Goal: Task Accomplishment & Management: Use online tool/utility

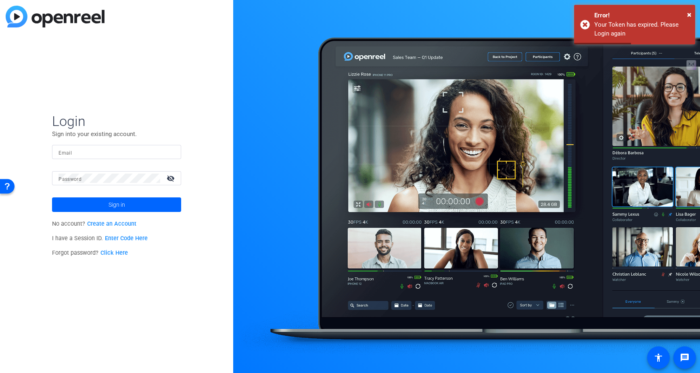
click at [90, 154] on input "Email" at bounding box center [116, 152] width 116 height 10
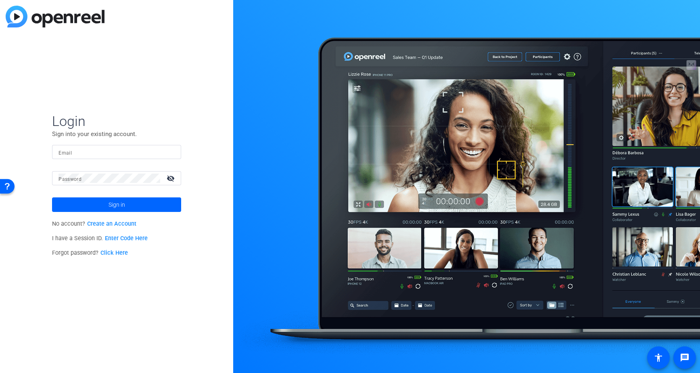
type input "[EMAIL_ADDRESS][DOMAIN_NAME]"
click at [120, 203] on span "Sign in" at bounding box center [117, 204] width 17 height 20
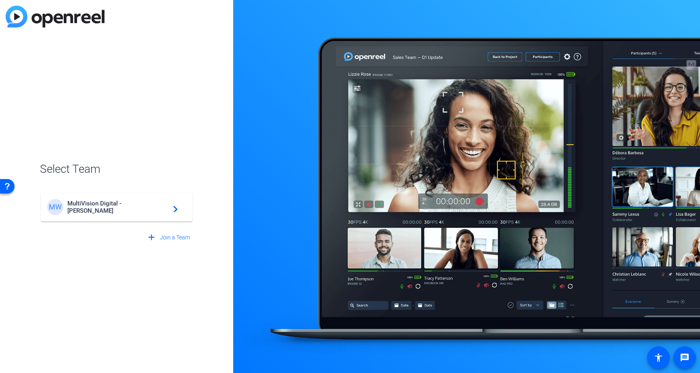
click at [107, 208] on span "MultiVision Digital - Robert Weiss" at bounding box center [117, 207] width 101 height 15
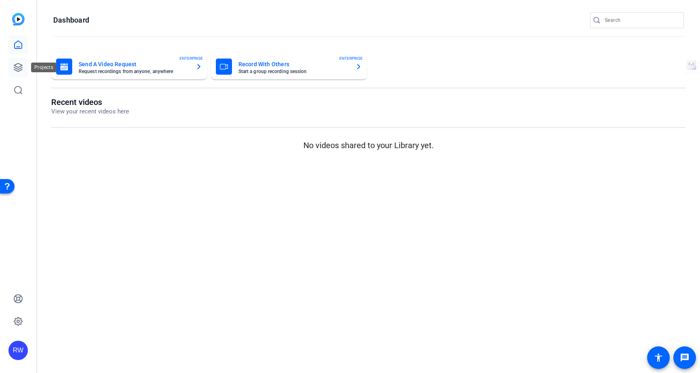
click at [17, 71] on icon at bounding box center [18, 68] width 10 height 10
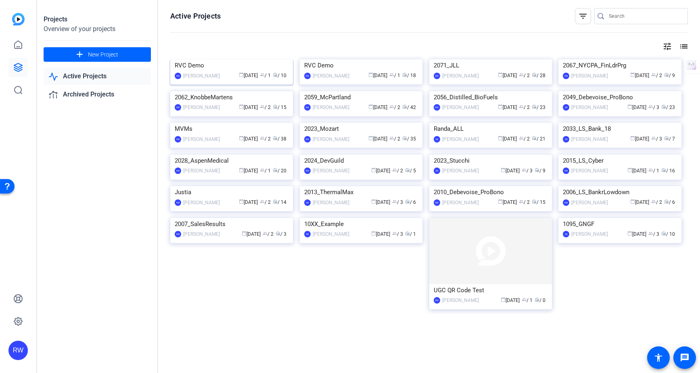
click at [219, 59] on img at bounding box center [231, 59] width 123 height 0
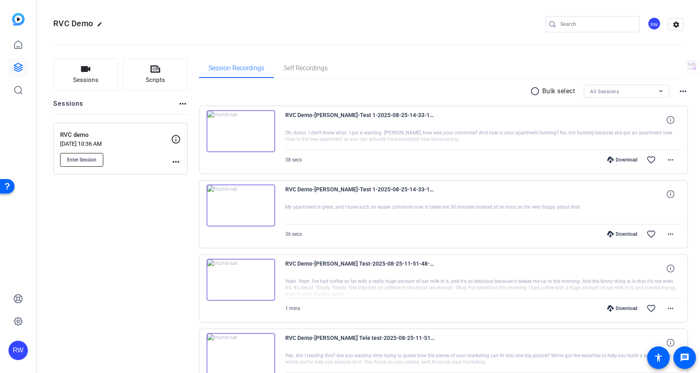
click at [79, 158] on span "Enter Session" at bounding box center [81, 160] width 29 height 6
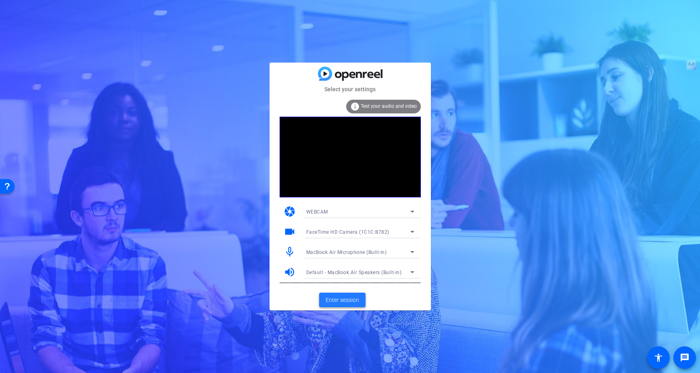
click at [338, 301] on span "Enter session" at bounding box center [342, 300] width 33 height 8
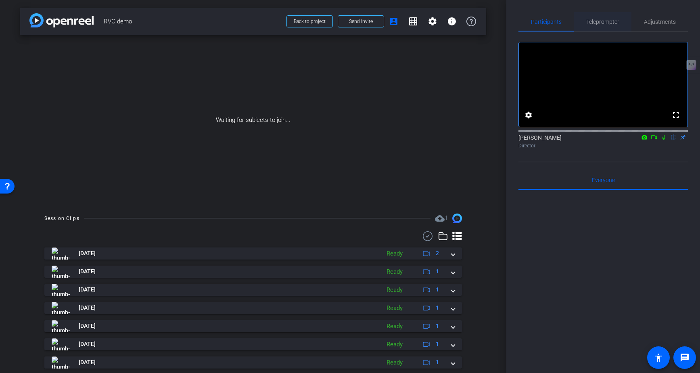
click at [601, 22] on span "Teleprompter" at bounding box center [602, 22] width 33 height 6
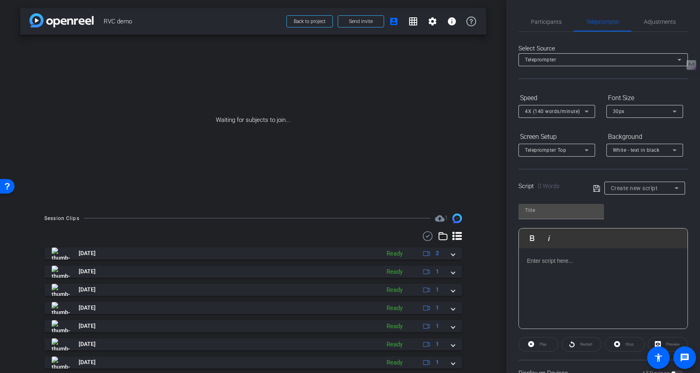
click at [551, 269] on div at bounding box center [603, 288] width 169 height 81
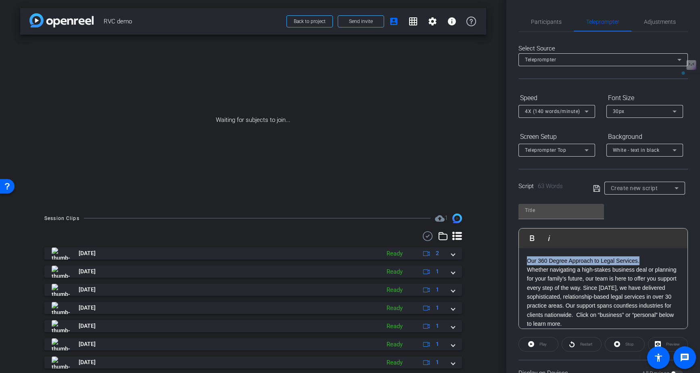
drag, startPoint x: 526, startPoint y: 260, endPoint x: 691, endPoint y: 259, distance: 165.0
click at [691, 259] on div "Participants Teleprompter Adjustments settings [PERSON_NAME] flip Director Ever…" at bounding box center [603, 186] width 194 height 373
copy link "Our 360 Degree Approach to Legal Services."
click at [403, 50] on div "Waiting for subjects to join..." at bounding box center [253, 120] width 466 height 171
click at [366, 20] on span "Send invite" at bounding box center [361, 21] width 24 height 6
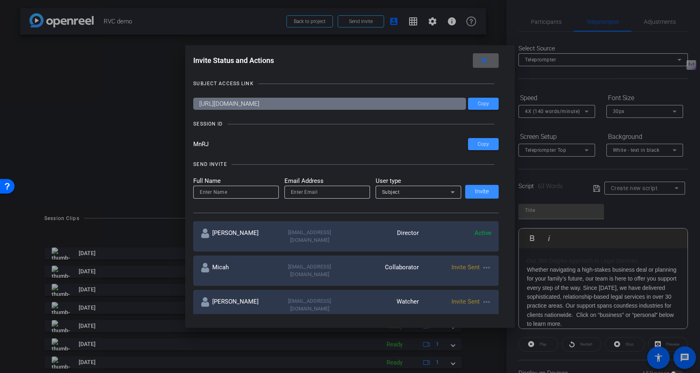
click at [561, 255] on div at bounding box center [350, 186] width 700 height 373
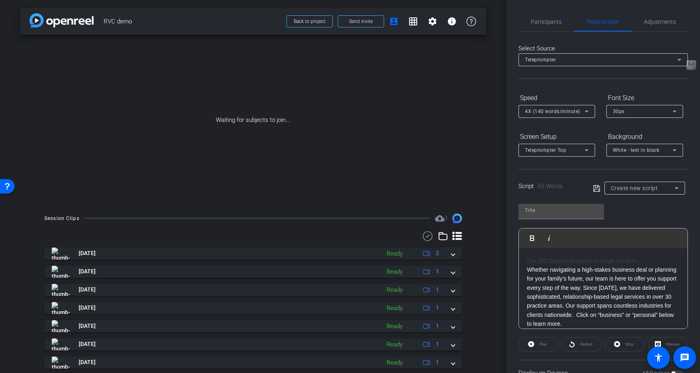
click at [550, 258] on link "Our 360 Degree Approach to Legal Services." at bounding box center [583, 260] width 113 height 6
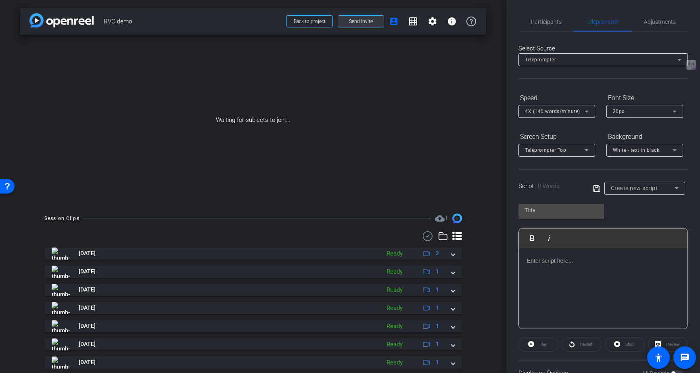
click at [352, 21] on span "Send invite" at bounding box center [361, 21] width 24 height 6
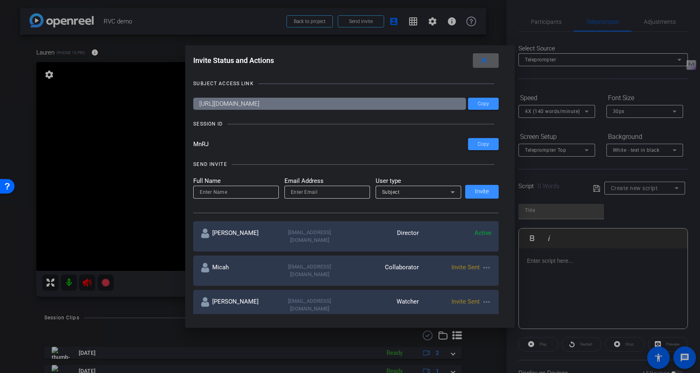
click at [538, 259] on div at bounding box center [350, 186] width 700 height 373
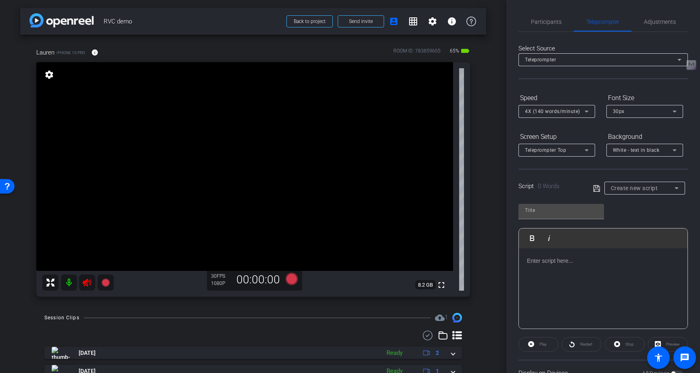
click at [538, 259] on p at bounding box center [603, 260] width 152 height 9
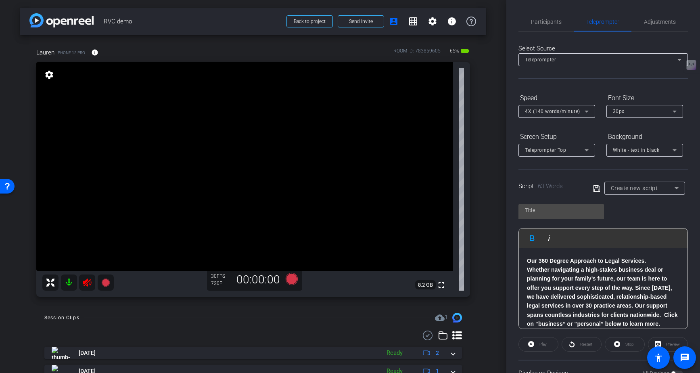
click at [85, 284] on icon at bounding box center [87, 282] width 8 height 8
click at [85, 284] on div at bounding box center [77, 282] width 71 height 16
click at [553, 209] on input "text" at bounding box center [561, 210] width 73 height 10
type input "Lauren"
click at [595, 188] on icon at bounding box center [596, 189] width 7 height 10
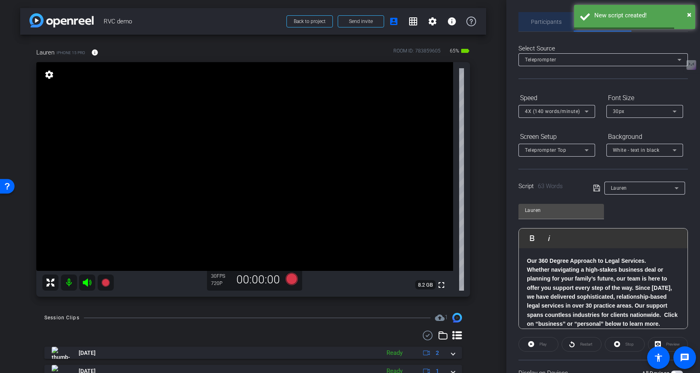
click at [547, 26] on span "Participants" at bounding box center [546, 21] width 31 height 19
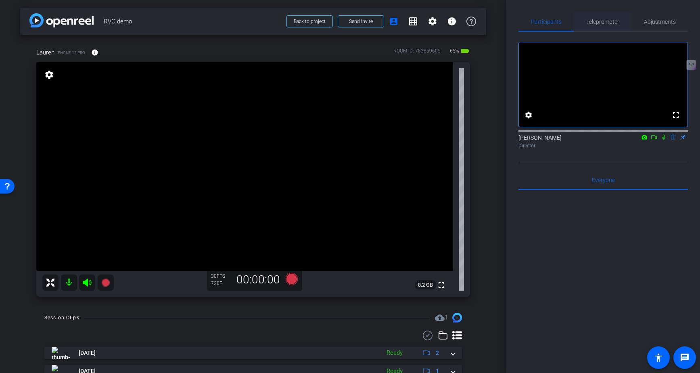
click at [609, 22] on span "Teleprompter" at bounding box center [602, 22] width 33 height 6
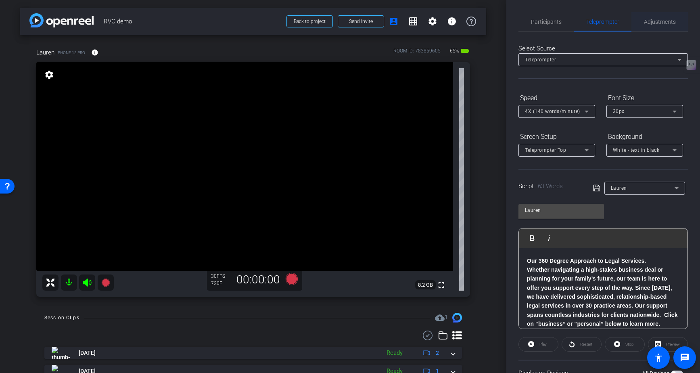
click at [647, 23] on span "Adjustments" at bounding box center [660, 22] width 32 height 6
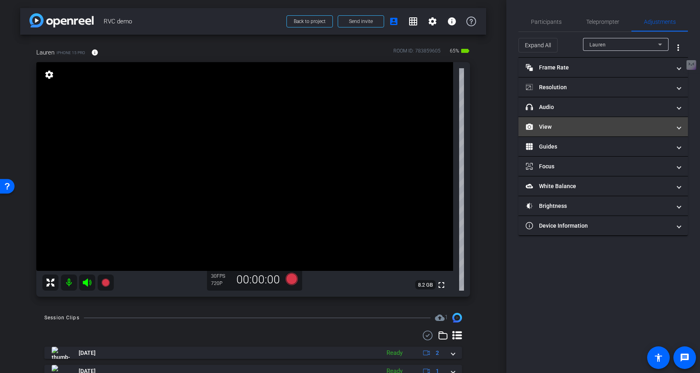
click at [578, 129] on mat-panel-title "View" at bounding box center [598, 127] width 145 height 8
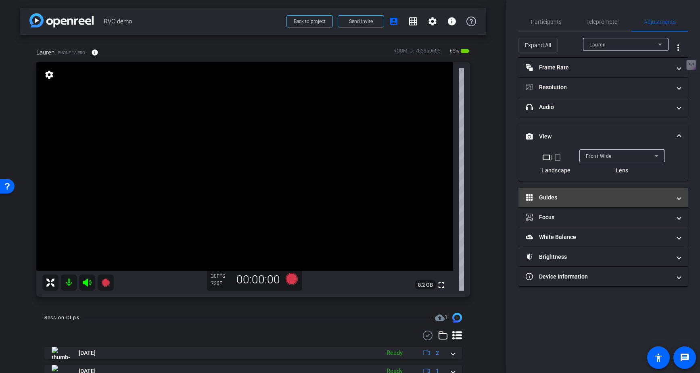
click at [557, 194] on mat-panel-title "Guides" at bounding box center [598, 197] width 145 height 8
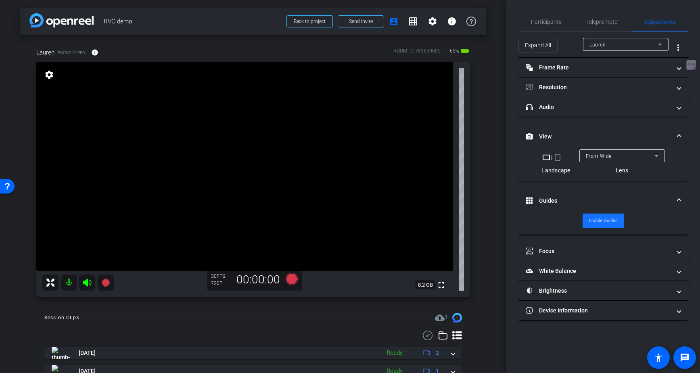
click at [597, 219] on span "Enable Guides" at bounding box center [603, 221] width 29 height 12
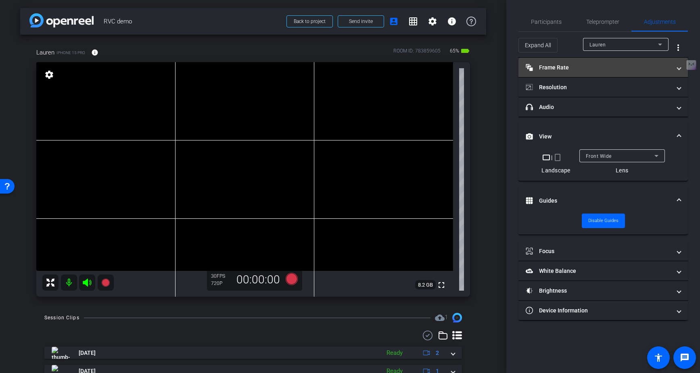
click at [574, 67] on mat-panel-title "Frame Rate Frame Rate" at bounding box center [598, 67] width 145 height 8
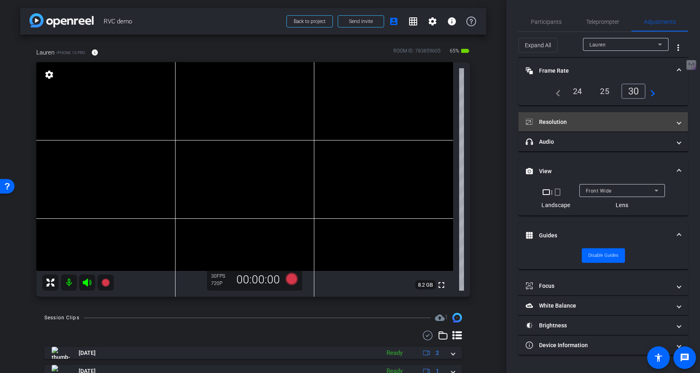
click at [607, 124] on mat-panel-title "Resolution" at bounding box center [598, 122] width 145 height 8
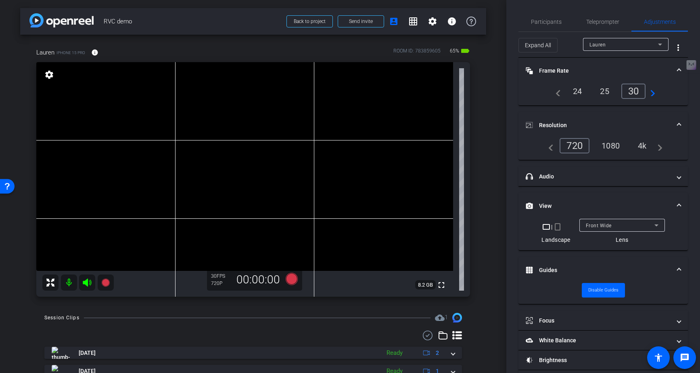
click at [642, 143] on div "4k" at bounding box center [642, 146] width 21 height 14
click at [550, 21] on span "Participants" at bounding box center [546, 22] width 31 height 6
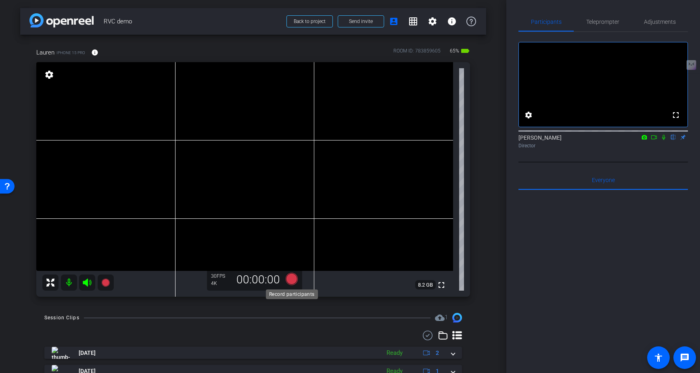
click at [290, 278] on icon at bounding box center [291, 279] width 12 height 12
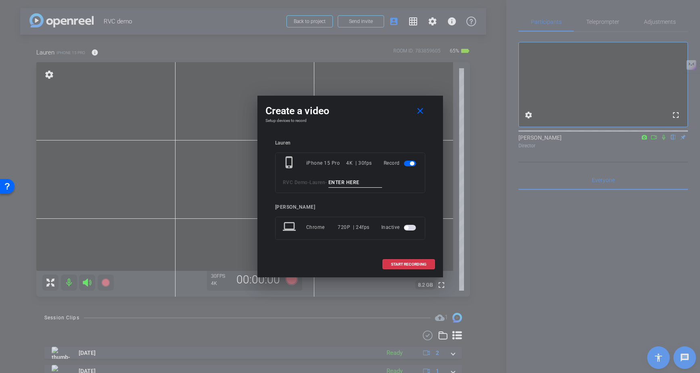
click at [367, 183] on input at bounding box center [355, 182] width 54 height 10
type input "Lauren Test"
click at [413, 262] on span "START RECORDING" at bounding box center [408, 264] width 35 height 4
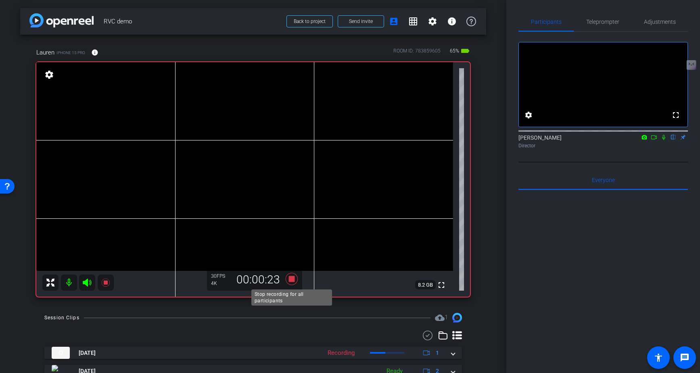
click at [292, 278] on icon at bounding box center [291, 279] width 12 height 12
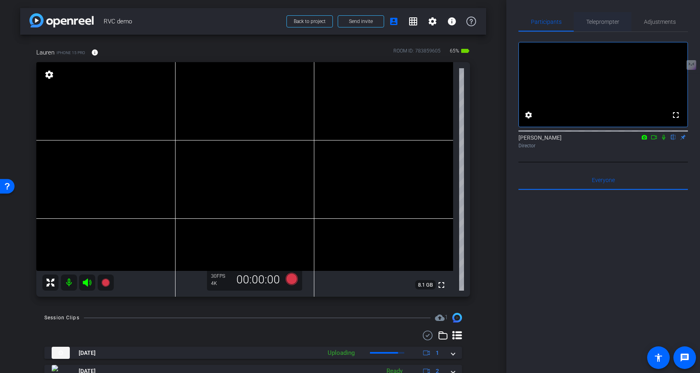
click at [610, 23] on span "Teleprompter" at bounding box center [602, 22] width 33 height 6
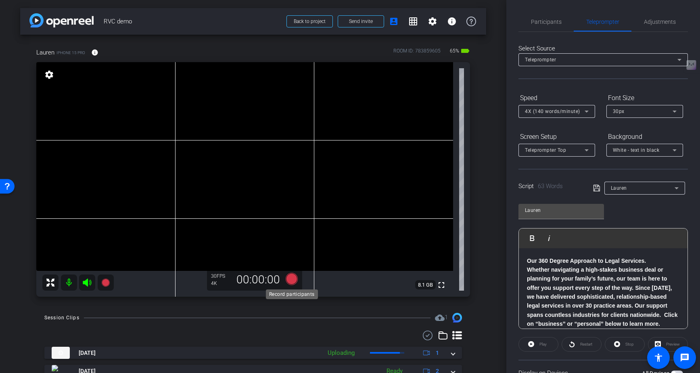
click at [292, 277] on icon at bounding box center [291, 279] width 12 height 12
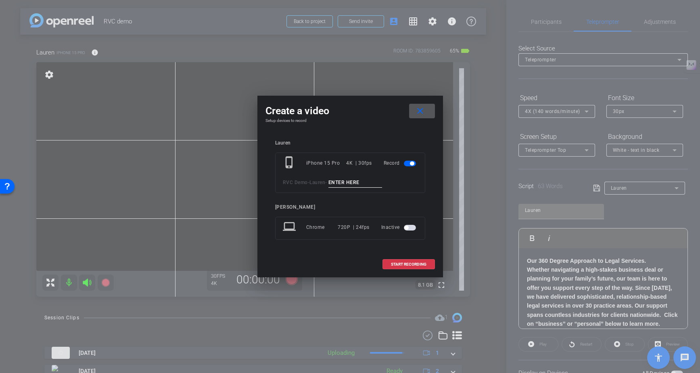
click at [351, 182] on input at bounding box center [355, 182] width 54 height 10
type input "Lauren Tele"
click at [417, 264] on span "START RECORDING" at bounding box center [408, 264] width 35 height 4
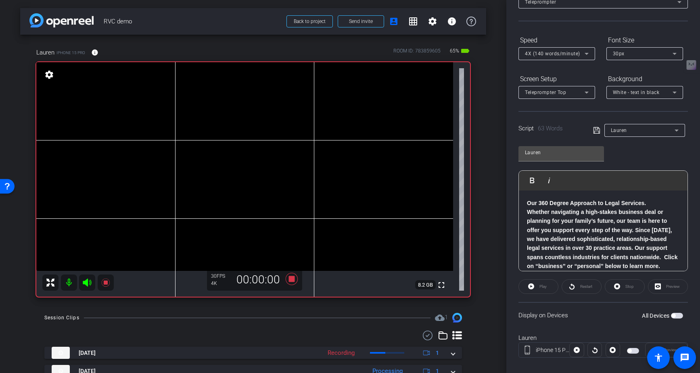
scroll to position [67, 0]
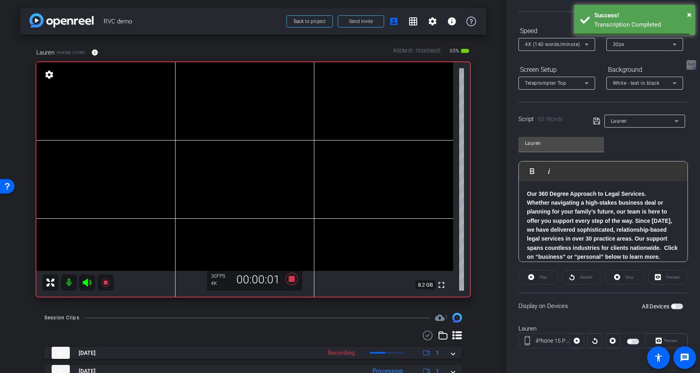
click at [636, 341] on span "button" at bounding box center [633, 341] width 12 height 6
click at [578, 339] on icon at bounding box center [577, 341] width 6 height 6
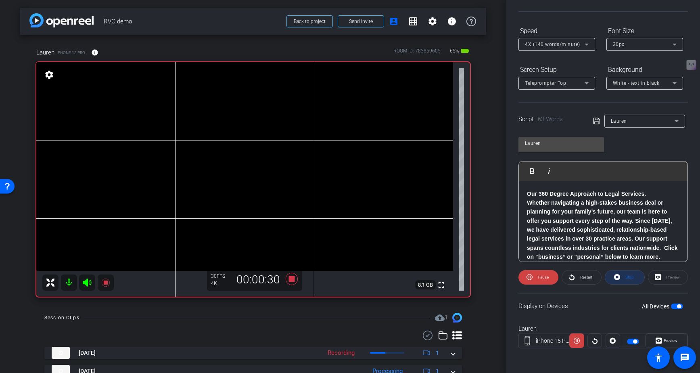
click at [619, 277] on icon at bounding box center [617, 277] width 6 height 6
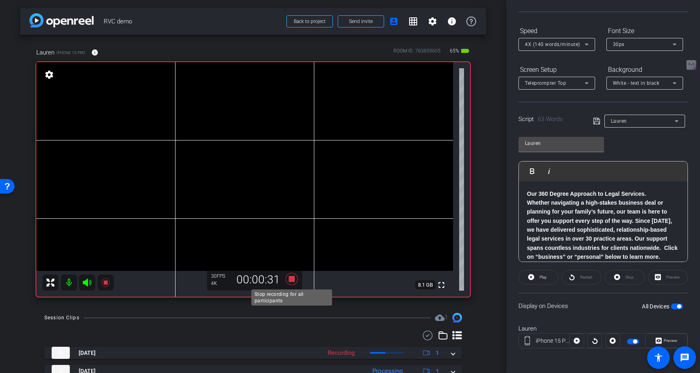
click at [294, 277] on icon at bounding box center [291, 279] width 12 height 12
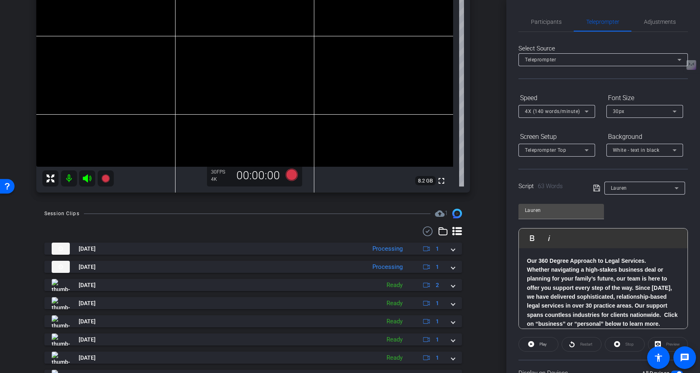
scroll to position [106, 0]
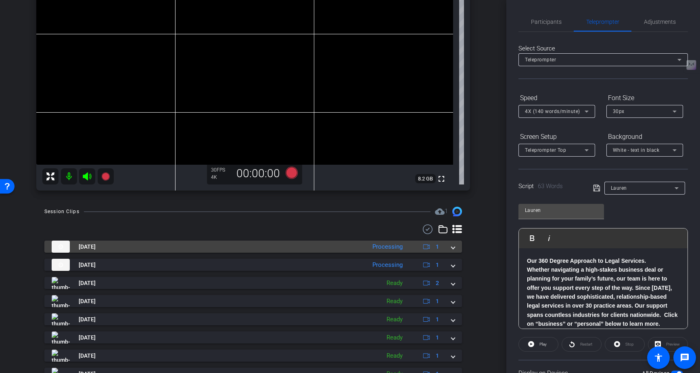
click at [455, 246] on span at bounding box center [452, 246] width 3 height 8
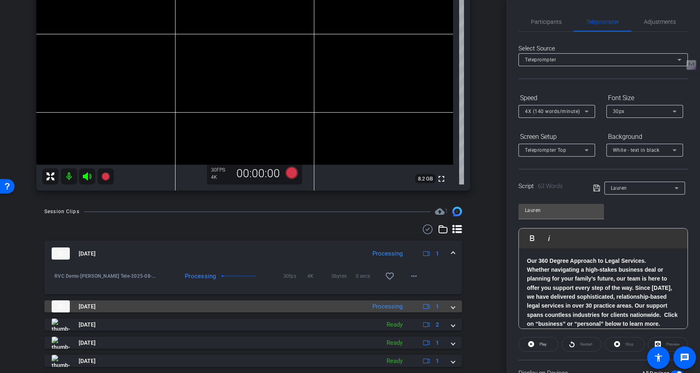
click at [451, 309] on div "[DATE] Processing 1" at bounding box center [252, 306] width 400 height 12
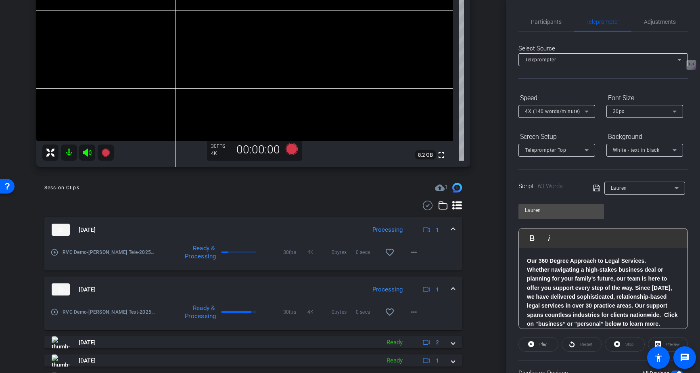
scroll to position [123, 0]
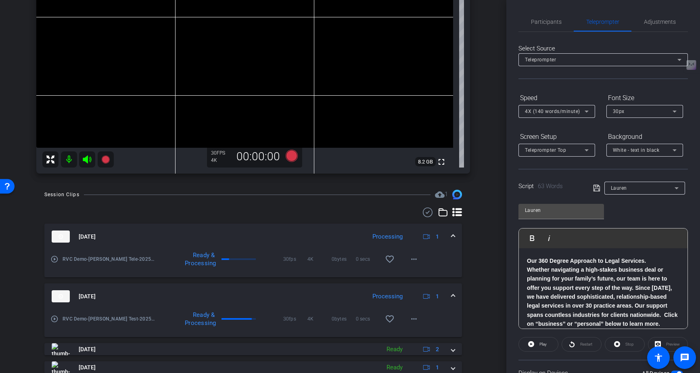
click at [54, 319] on mat-icon "play_circle_outline" at bounding box center [54, 319] width 8 height 8
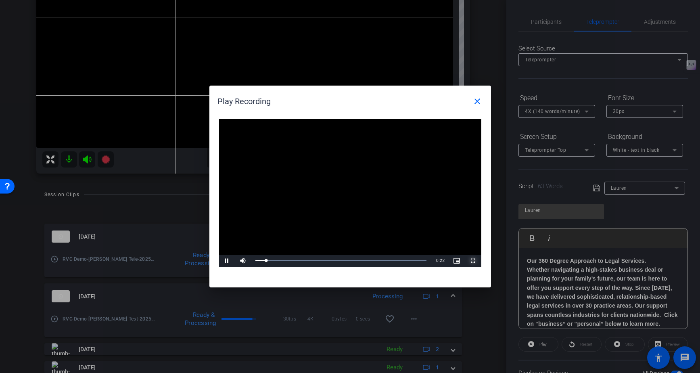
click at [472, 261] on span "Video Player" at bounding box center [473, 261] width 16 height 0
click at [226, 261] on span "Video Player" at bounding box center [227, 261] width 16 height 0
click at [479, 103] on mat-icon "close" at bounding box center [477, 101] width 10 height 10
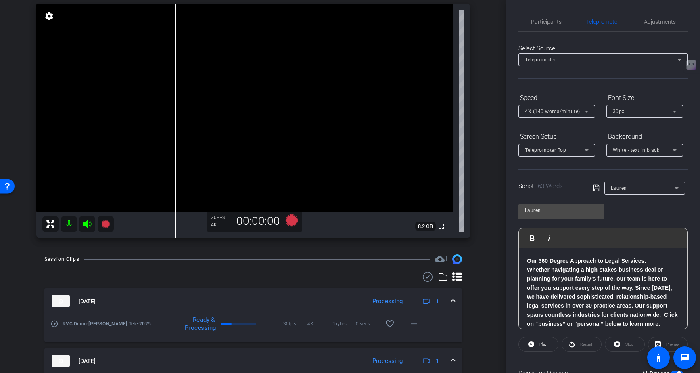
scroll to position [0, 0]
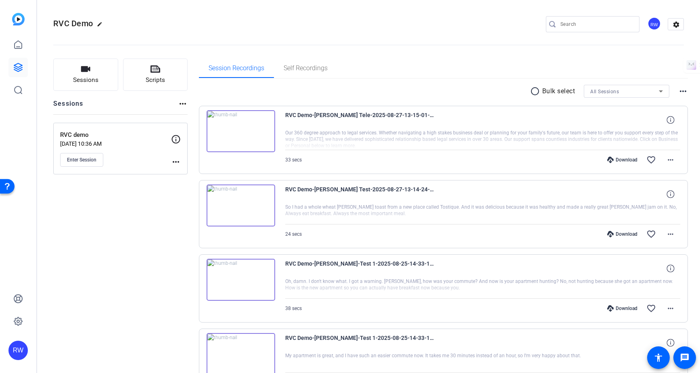
click at [628, 159] on div "Download" at bounding box center [622, 160] width 38 height 6
click at [621, 232] on div "Download" at bounding box center [622, 234] width 38 height 6
